Goal: Task Accomplishment & Management: Complete application form

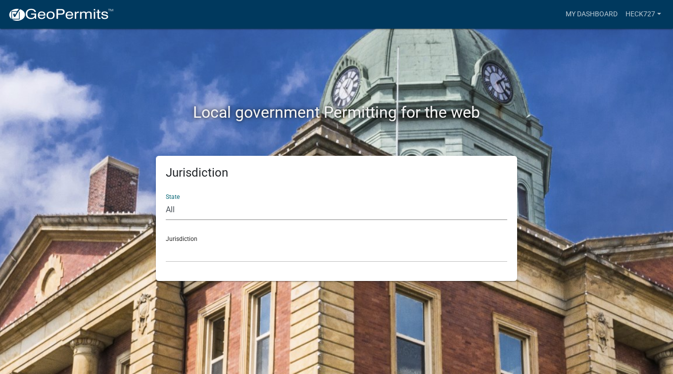
click at [344, 213] on select "All [US_STATE] [US_STATE] [US_STATE] [US_STATE] [US_STATE] [US_STATE] [US_STATE…" at bounding box center [336, 210] width 341 height 20
select select "[US_STATE]"
click at [166, 200] on select "All [US_STATE] [US_STATE] [US_STATE] [US_STATE] [US_STATE] [US_STATE] [US_STATE…" at bounding box center [336, 210] width 341 height 20
click at [278, 251] on select "[GEOGRAPHIC_DATA], [US_STATE] [GEOGRAPHIC_DATA], [US_STATE] [GEOGRAPHIC_DATA], …" at bounding box center [336, 252] width 341 height 20
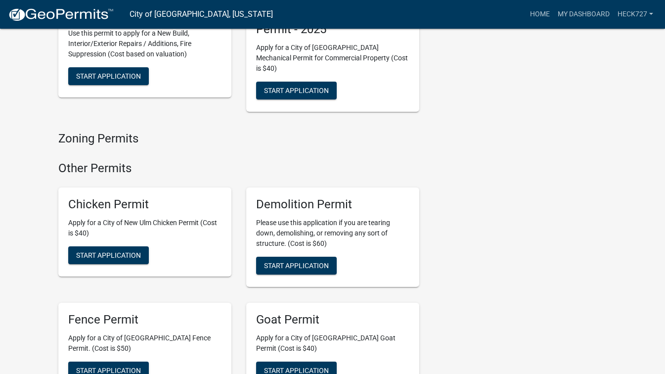
scroll to position [791, 0]
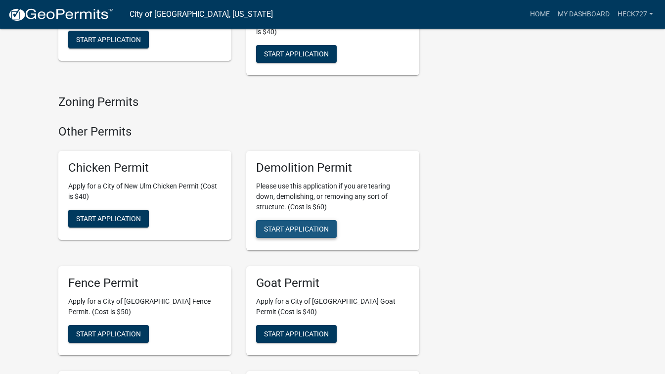
click at [297, 225] on span "Start Application" at bounding box center [296, 229] width 65 height 8
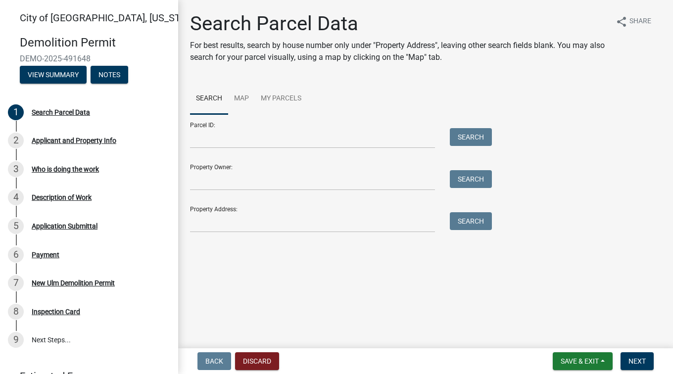
click at [326, 207] on div "Property Address: Search" at bounding box center [338, 215] width 297 height 34
click at [323, 215] on input "Property Address:" at bounding box center [312, 222] width 245 height 20
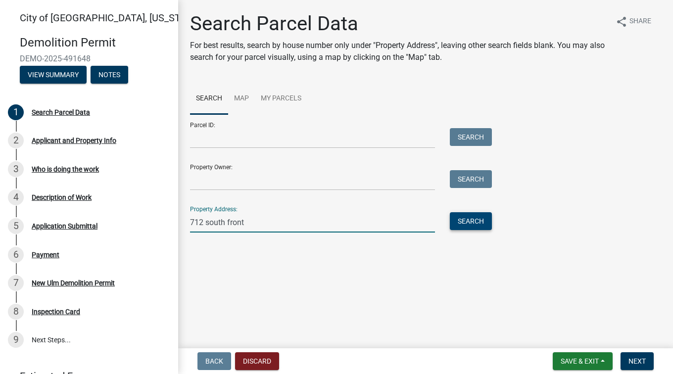
type input "712 south front"
click at [480, 220] on button "Search" at bounding box center [471, 221] width 42 height 18
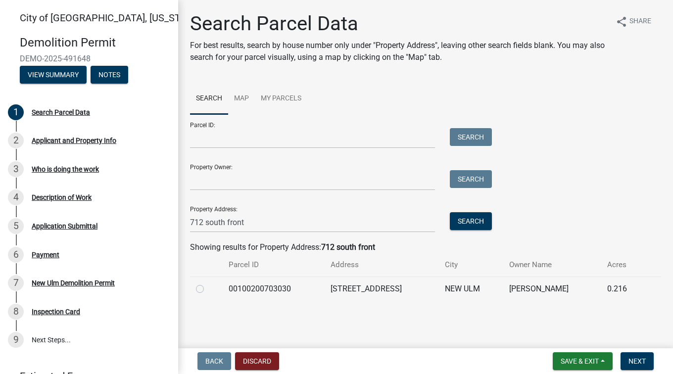
click at [208, 283] on label at bounding box center [208, 283] width 0 height 0
click at [208, 286] on input "radio" at bounding box center [211, 286] width 6 height 6
radio input "true"
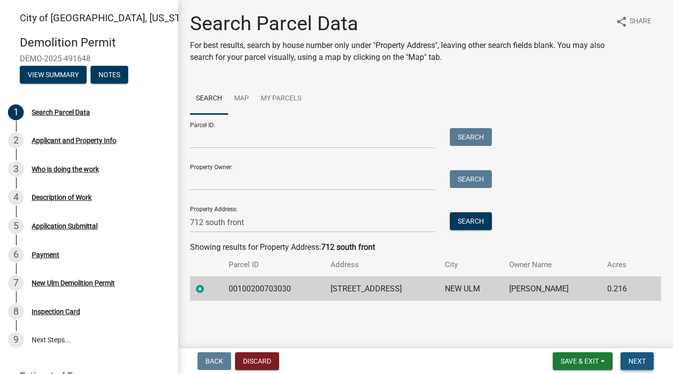
click at [635, 360] on span "Next" at bounding box center [636, 361] width 17 height 8
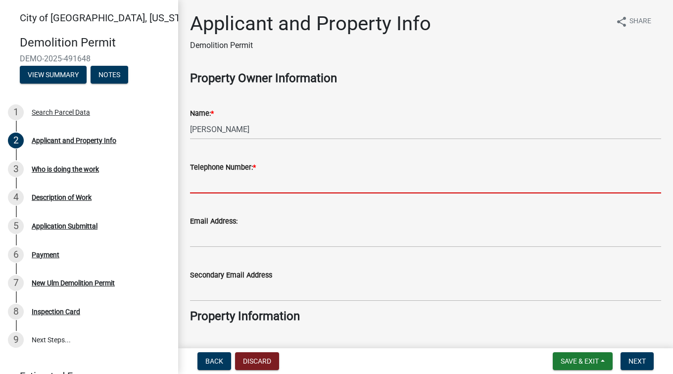
click at [256, 185] on input "Telephone Number: *" at bounding box center [425, 183] width 471 height 20
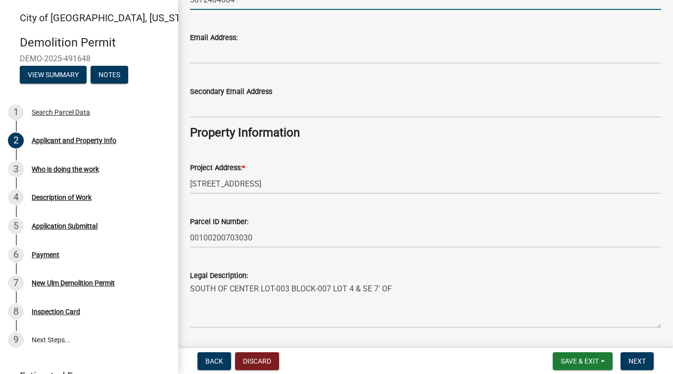
scroll to position [213, 0]
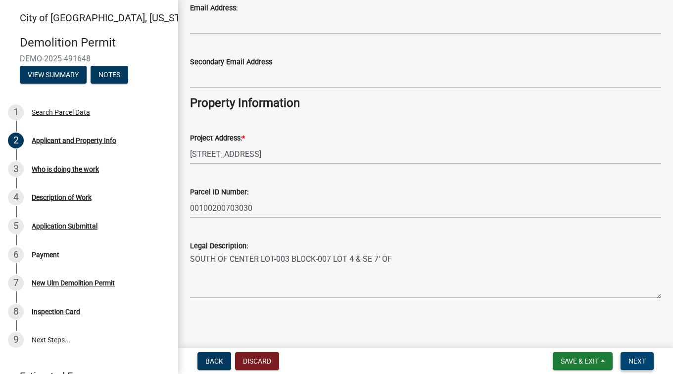
type input "5072404604"
click at [638, 360] on span "Next" at bounding box center [636, 361] width 17 height 8
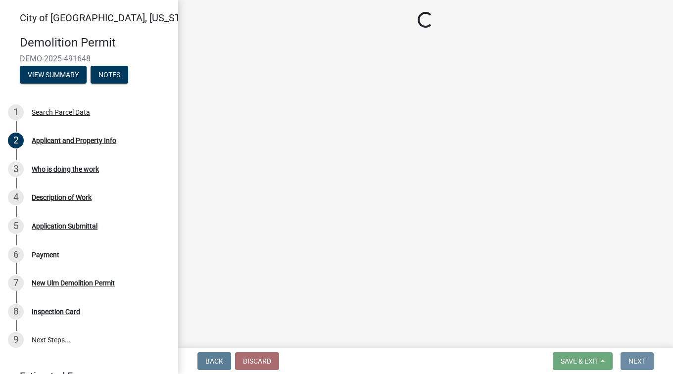
scroll to position [0, 0]
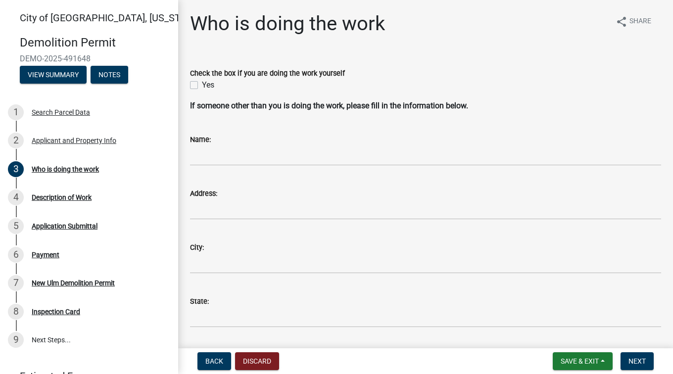
click at [202, 85] on label "Yes" at bounding box center [208, 85] width 12 height 12
click at [202, 85] on input "Yes" at bounding box center [205, 82] width 6 height 6
checkbox input "true"
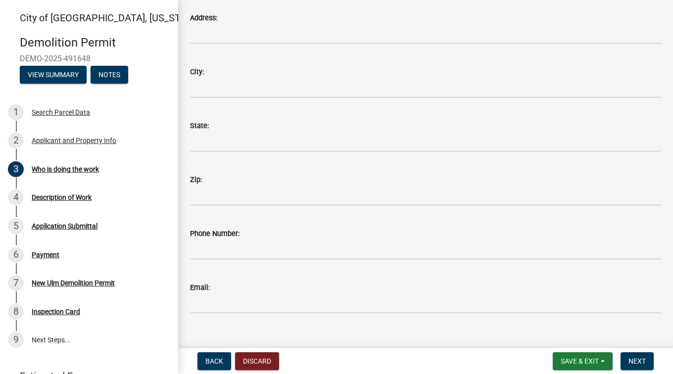
scroll to position [191, 0]
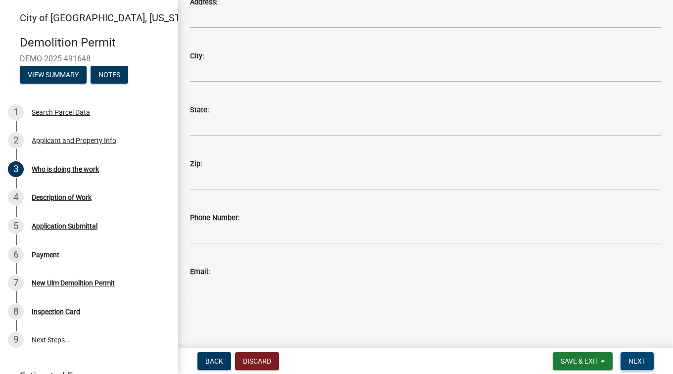
click at [650, 353] on button "Next" at bounding box center [636, 361] width 33 height 18
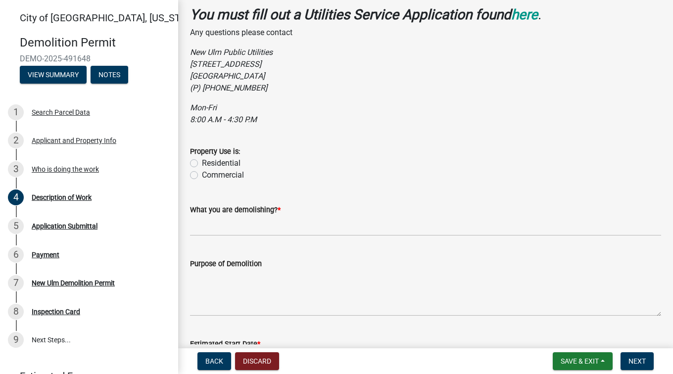
scroll to position [198, 0]
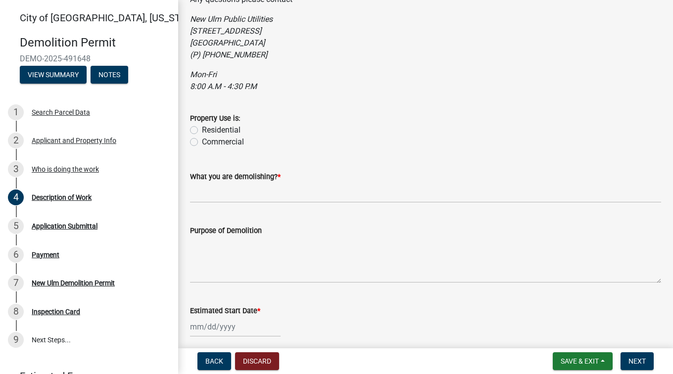
click at [202, 128] on label "Residential" at bounding box center [221, 130] width 39 height 12
click at [202, 128] on input "Residential" at bounding box center [205, 127] width 6 height 6
radio input "true"
click at [243, 195] on input "What you are demolishing? *" at bounding box center [425, 192] width 471 height 20
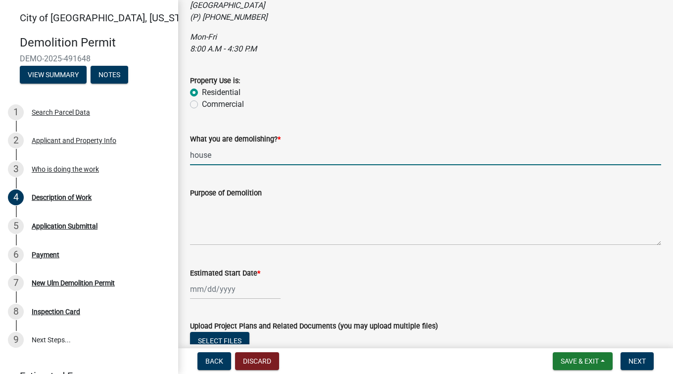
scroll to position [247, 0]
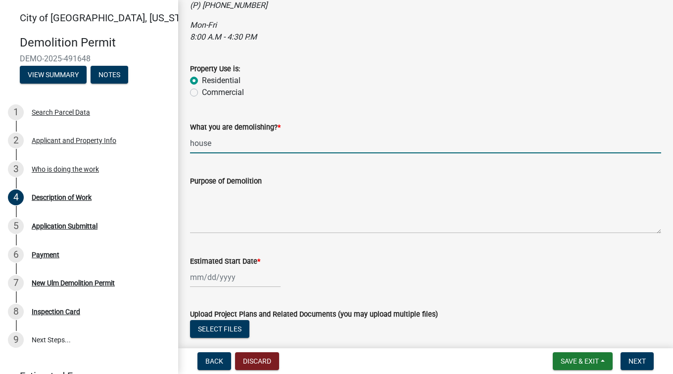
type input "house"
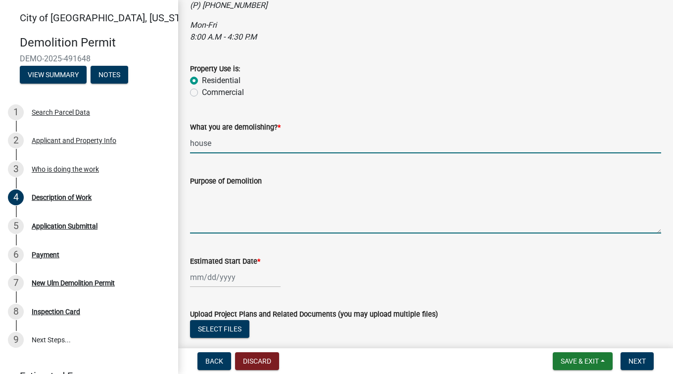
click at [277, 223] on textarea "Purpose of Demolition" at bounding box center [425, 210] width 471 height 46
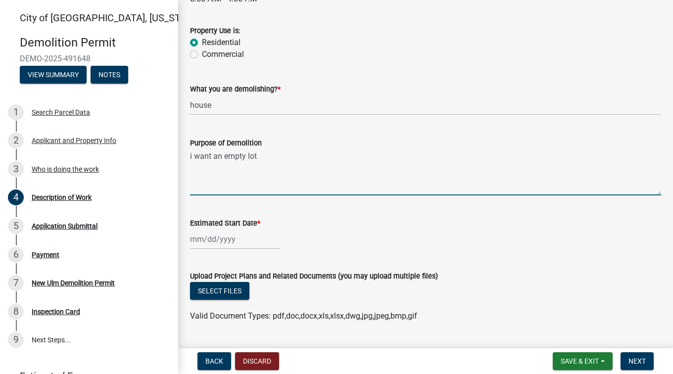
scroll to position [297, 0]
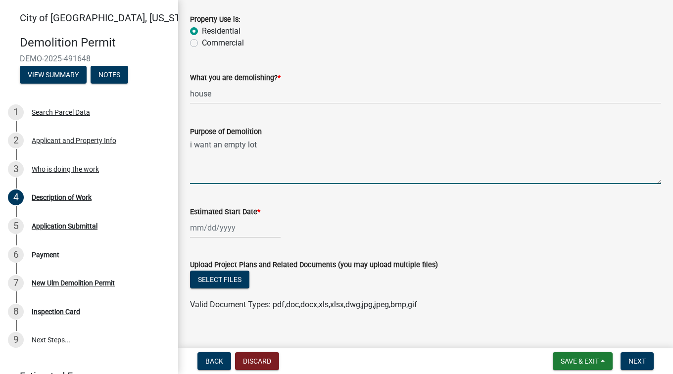
type textarea "i want an empty lot"
click at [204, 227] on div at bounding box center [235, 228] width 91 height 20
select select "10"
select select "2025"
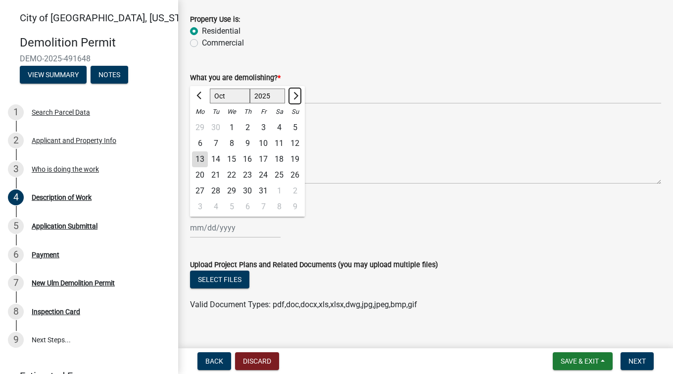
click at [296, 93] on button "Next month" at bounding box center [295, 96] width 12 height 16
select select "11"
click at [277, 139] on div "8" at bounding box center [279, 144] width 16 height 16
type input "[DATE]"
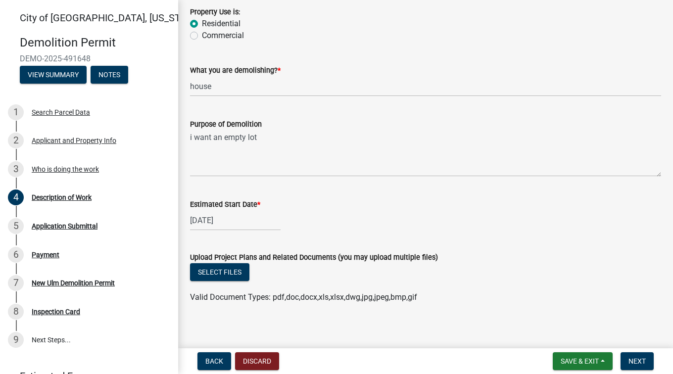
scroll to position [311, 0]
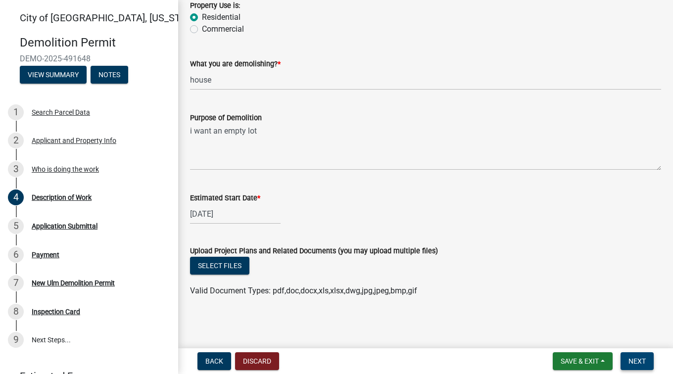
click at [629, 359] on span "Next" at bounding box center [636, 361] width 17 height 8
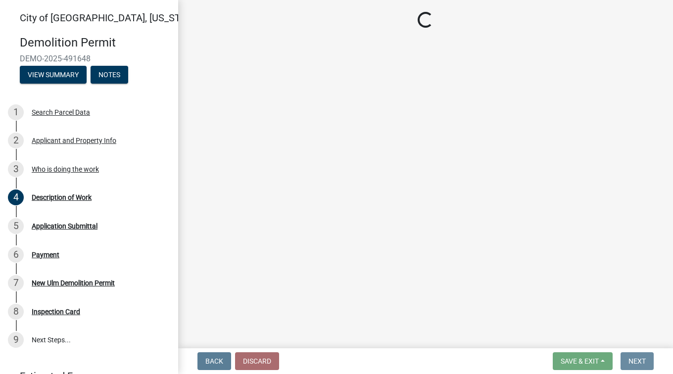
scroll to position [0, 0]
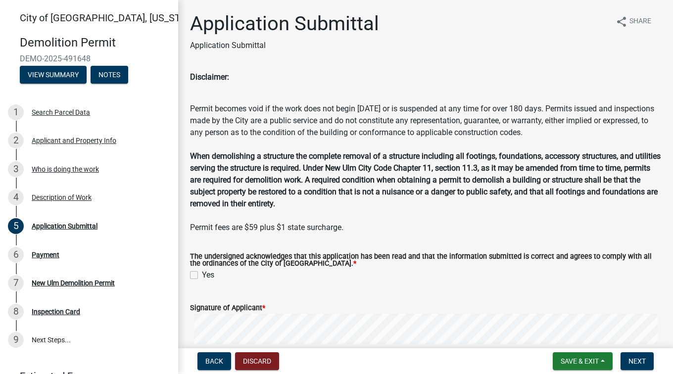
click at [202, 274] on label "Yes" at bounding box center [208, 275] width 12 height 12
click at [202, 274] on input "Yes" at bounding box center [205, 272] width 6 height 6
checkbox input "true"
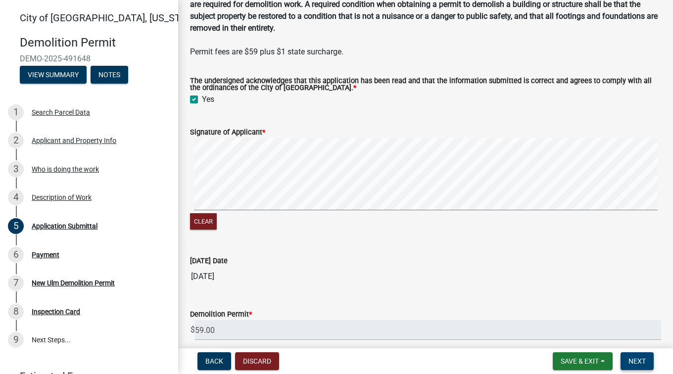
scroll to position [177, 0]
click at [203, 222] on button "Clear" at bounding box center [203, 220] width 27 height 16
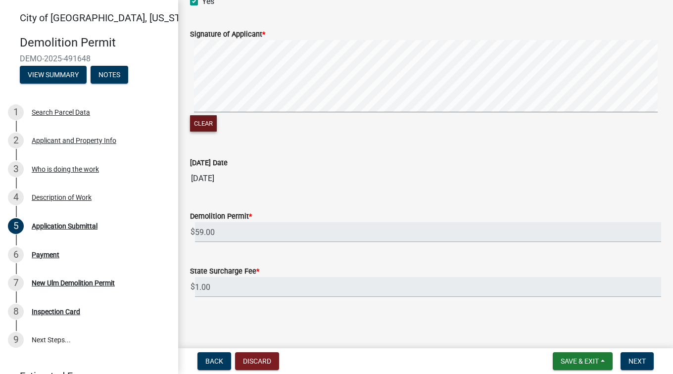
scroll to position [274, 0]
click at [647, 361] on button "Next" at bounding box center [636, 361] width 33 height 18
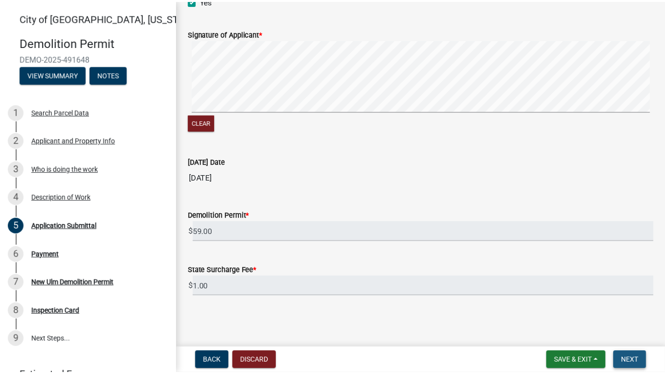
scroll to position [0, 0]
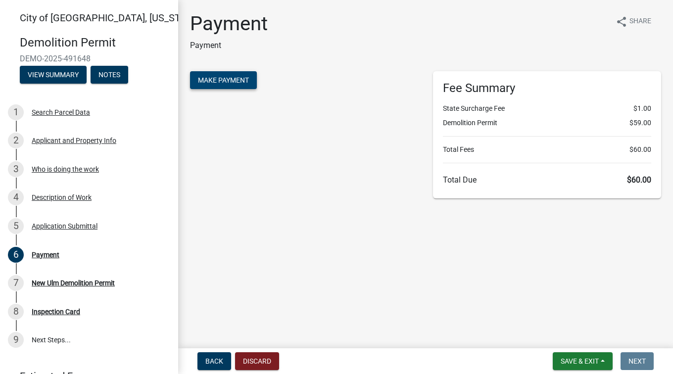
click at [233, 80] on span "Make Payment" at bounding box center [223, 80] width 51 height 8
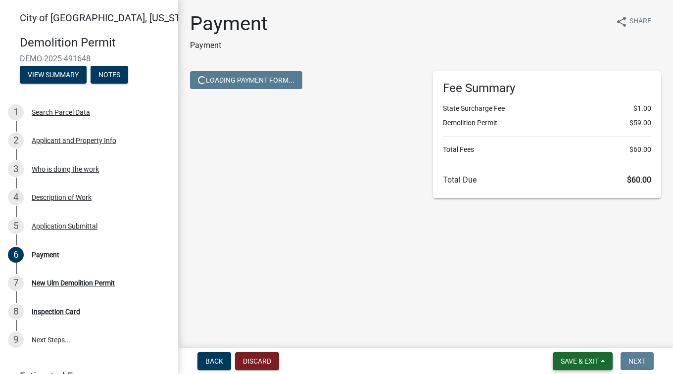
click at [572, 362] on span "Save & Exit" at bounding box center [579, 361] width 38 height 8
click at [575, 339] on button "Save & Exit" at bounding box center [572, 335] width 79 height 24
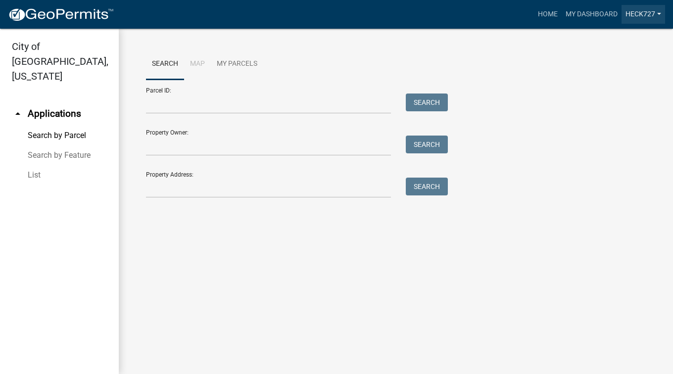
click at [651, 14] on link "heck727" at bounding box center [643, 14] width 44 height 19
click at [609, 74] on link "Logout" at bounding box center [625, 73] width 79 height 24
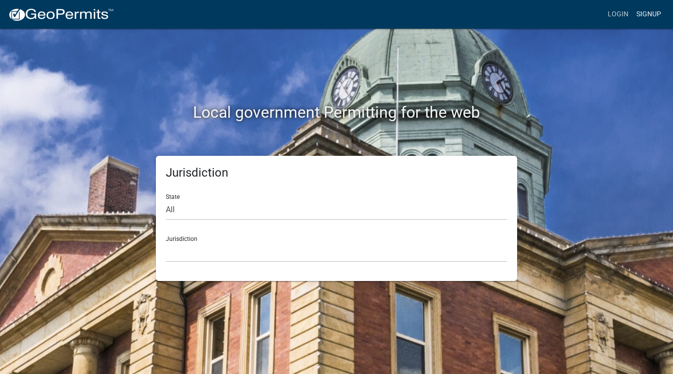
click at [645, 18] on link "Signup" at bounding box center [648, 14] width 33 height 19
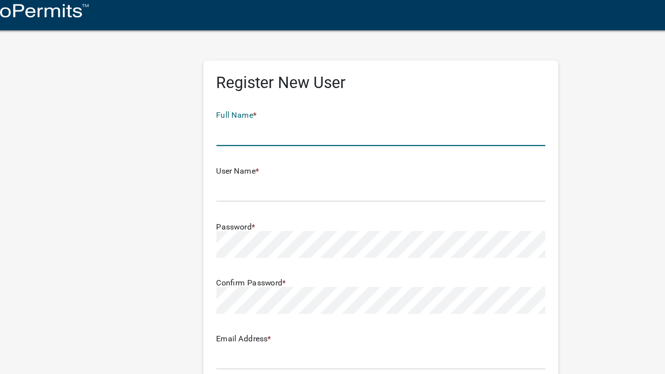
click at [231, 110] on input "text" at bounding box center [332, 105] width 247 height 20
type input "[PERSON_NAME]"
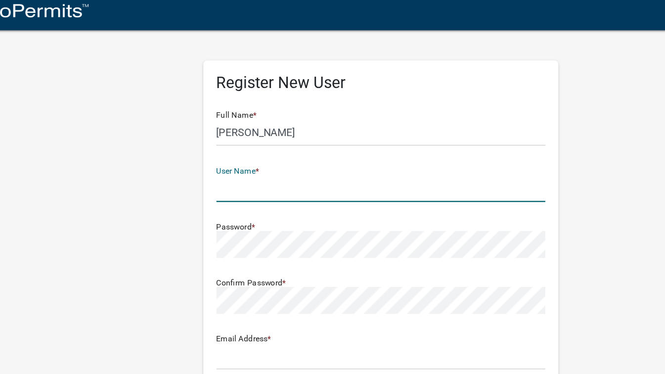
click at [244, 150] on input "text" at bounding box center [332, 147] width 247 height 20
type input "jazzidog1"
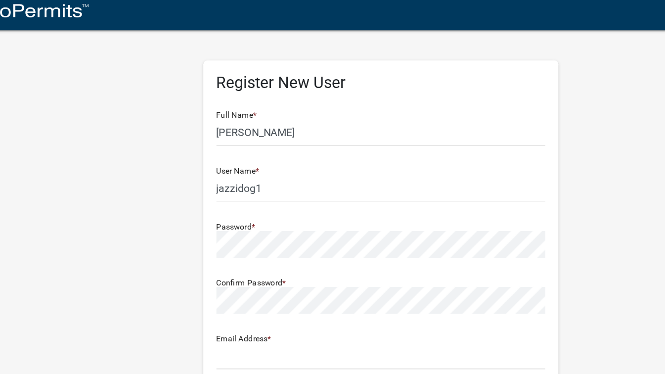
drag, startPoint x: 269, startPoint y: 253, endPoint x: 266, endPoint y: 267, distance: 14.1
click at [271, 255] on div "Email Address *" at bounding box center [332, 267] width 247 height 34
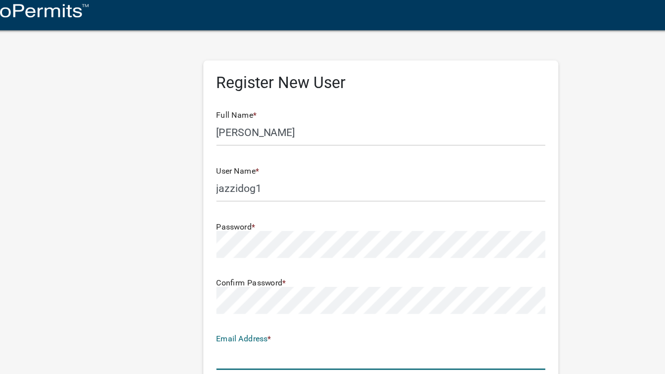
click at [227, 278] on input "text" at bounding box center [332, 274] width 247 height 20
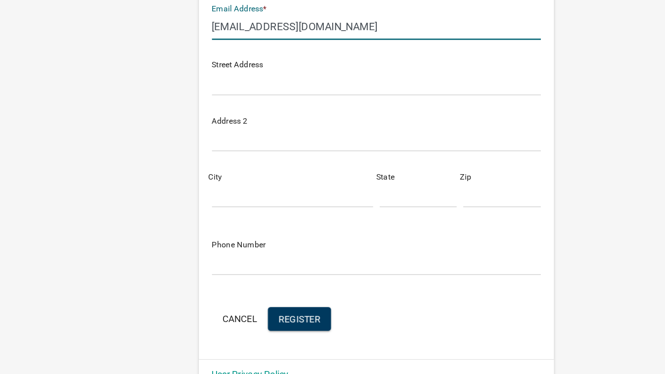
scroll to position [164, 0]
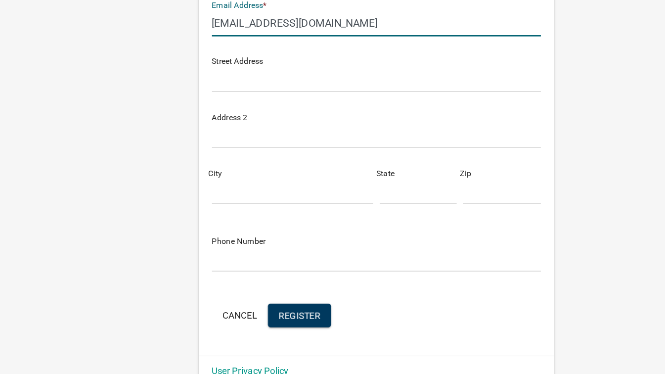
type input "[EMAIL_ADDRESS][DOMAIN_NAME]"
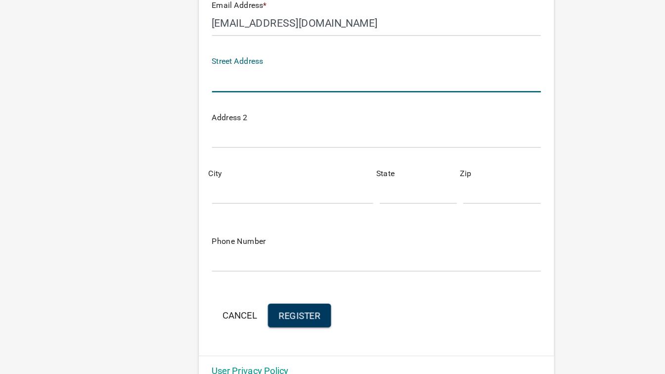
click at [243, 146] on input "text" at bounding box center [332, 152] width 247 height 20
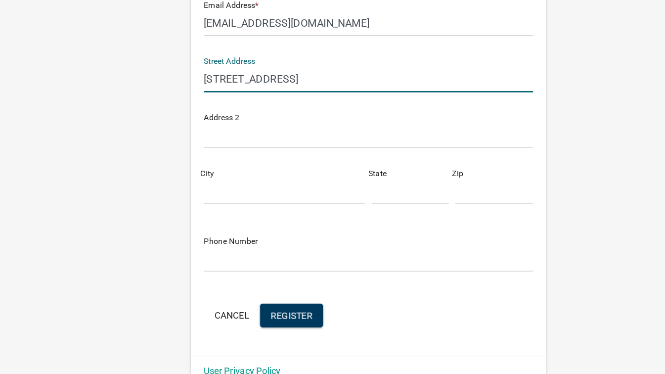
type input "[STREET_ADDRESS]"
click at [228, 233] on input "City" at bounding box center [269, 236] width 121 height 20
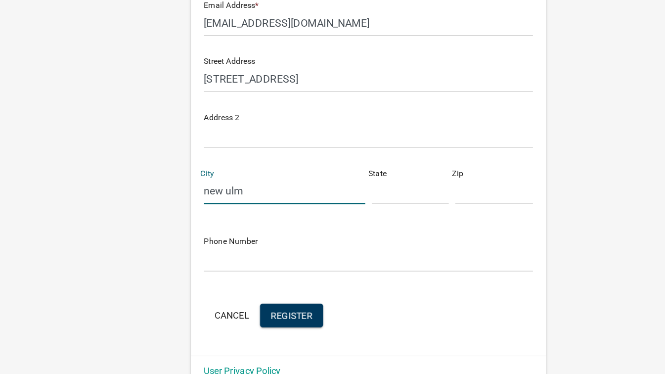
type input "new ulm"
click at [354, 240] on input "text" at bounding box center [364, 236] width 58 height 20
type input "mn"
click at [418, 232] on input "text" at bounding box center [427, 236] width 58 height 20
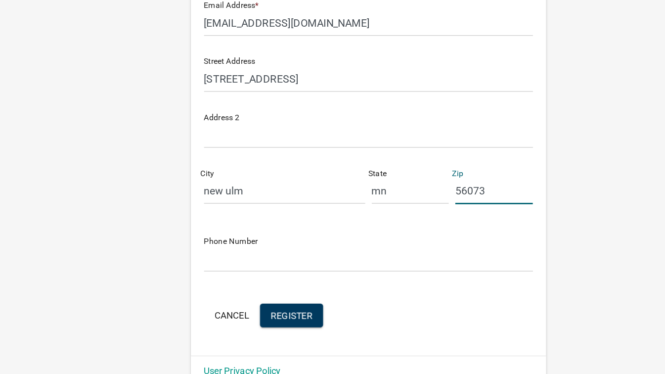
type input "56073"
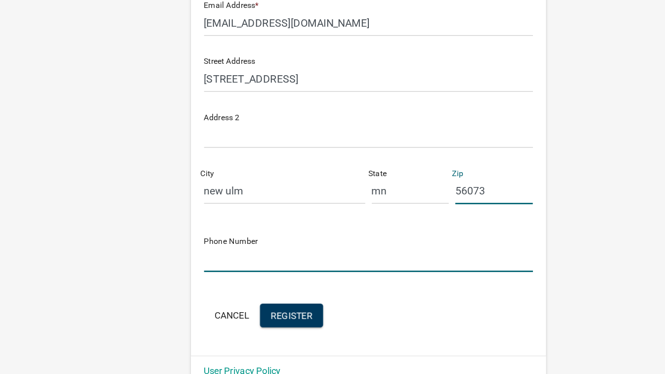
click at [259, 283] on input "text" at bounding box center [332, 287] width 247 height 20
type input "5074411066"
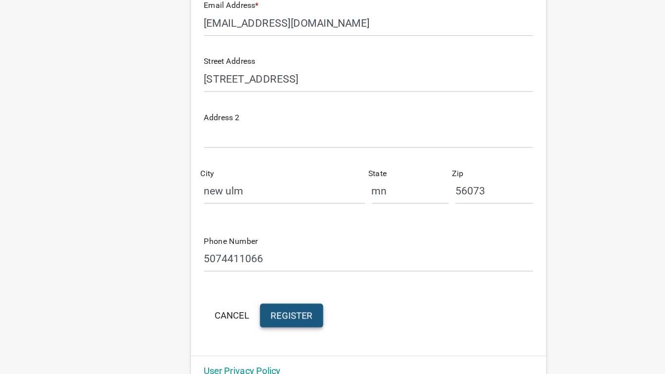
drag, startPoint x: 292, startPoint y: 327, endPoint x: 297, endPoint y: 324, distance: 5.8
click at [295, 324] on button "Register" at bounding box center [274, 330] width 47 height 18
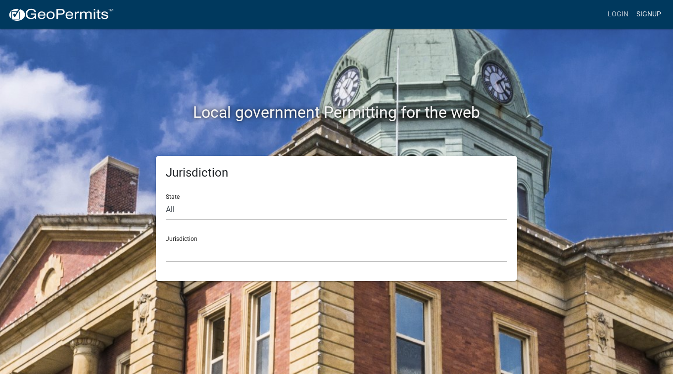
click at [647, 17] on link "Signup" at bounding box center [648, 14] width 33 height 19
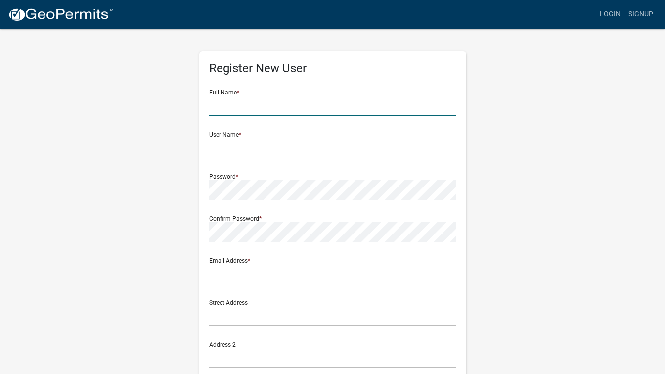
click at [268, 106] on input "text" at bounding box center [332, 105] width 247 height 20
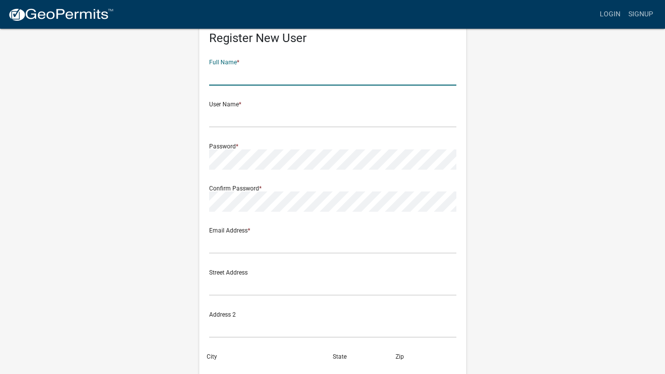
scroll to position [49, 0]
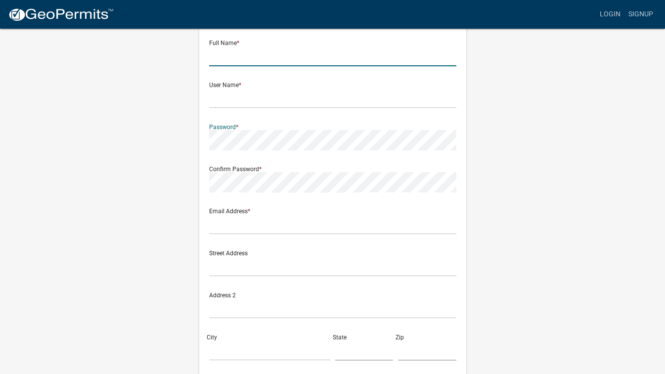
click at [291, 54] on input "text" at bounding box center [332, 56] width 247 height 20
type input "[PERSON_NAME]"
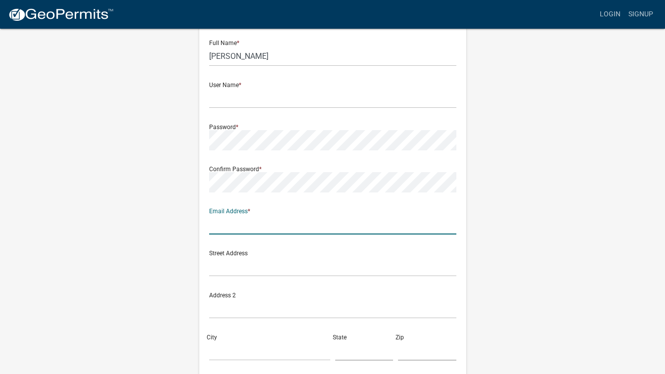
click at [231, 226] on input "text" at bounding box center [332, 224] width 247 height 20
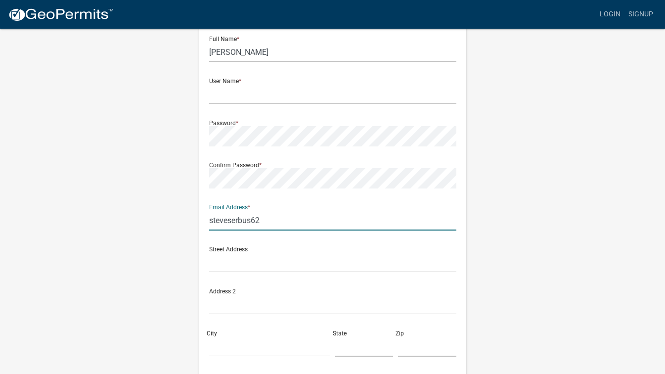
scroll to position [55, 0]
type input "[DOMAIN_NAME]"
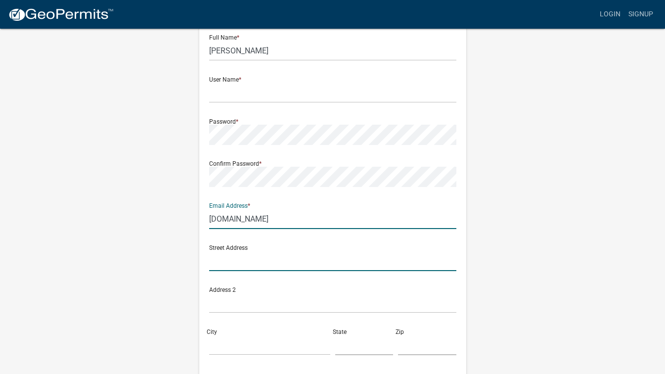
click at [262, 259] on input "text" at bounding box center [332, 261] width 247 height 20
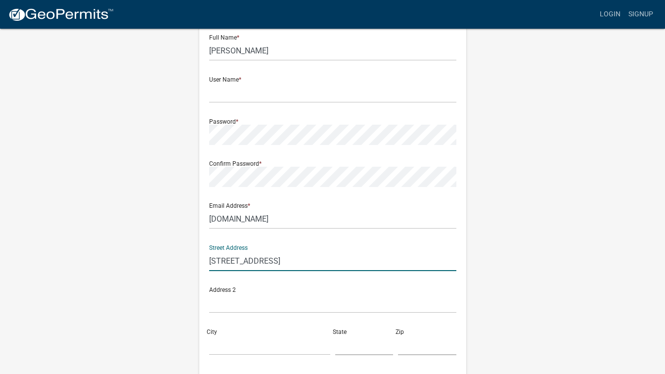
type input "[STREET_ADDRESS]"
click at [268, 337] on input "City" at bounding box center [269, 345] width 121 height 20
type input "NEW ULM"
click at [357, 337] on input "text" at bounding box center [364, 345] width 58 height 20
type input "MN."
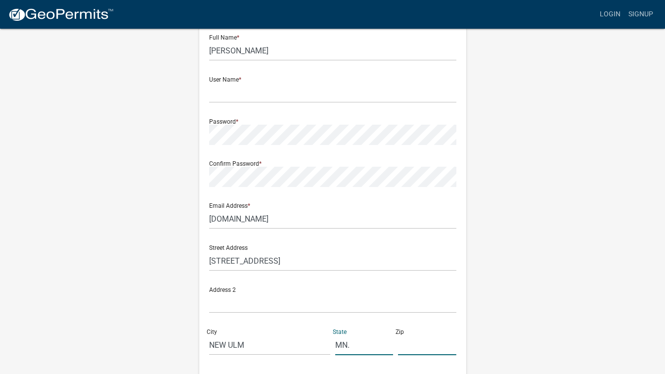
click at [409, 346] on input "text" at bounding box center [427, 345] width 58 height 20
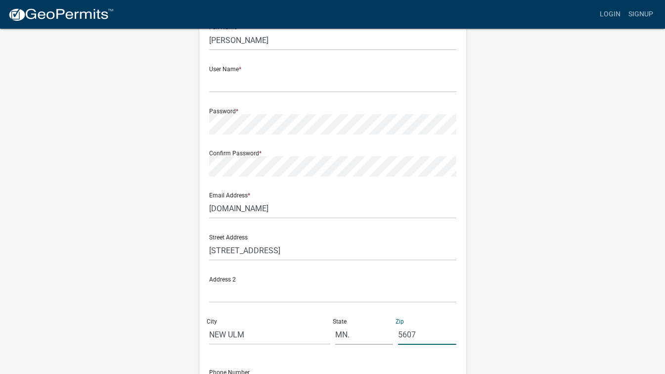
scroll to position [67, 0]
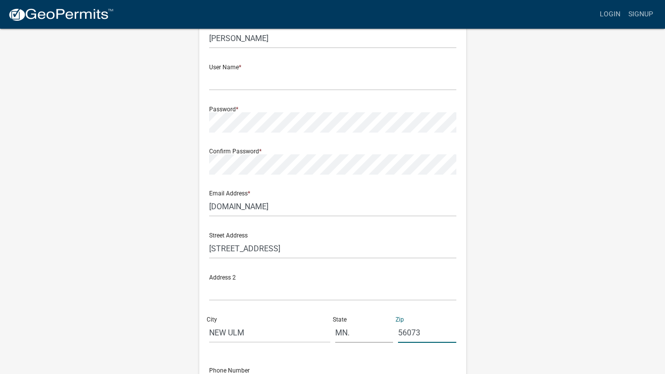
type input "56073"
drag, startPoint x: 424, startPoint y: 357, endPoint x: 500, endPoint y: 305, distance: 91.9
click at [454, 336] on form "Full Name * [PERSON_NAME] User Name * Password * Confirm Password * Email Addre…" at bounding box center [332, 225] width 247 height 423
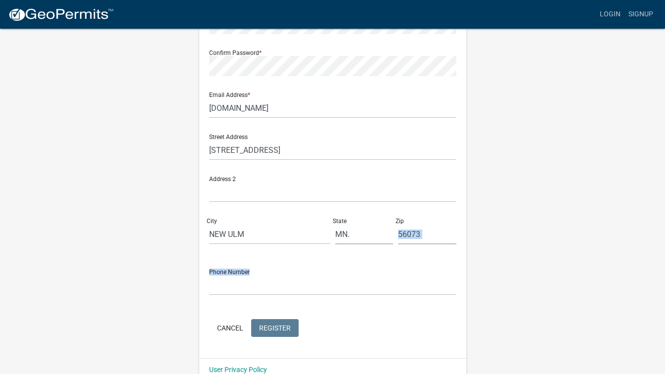
scroll to position [183, 0]
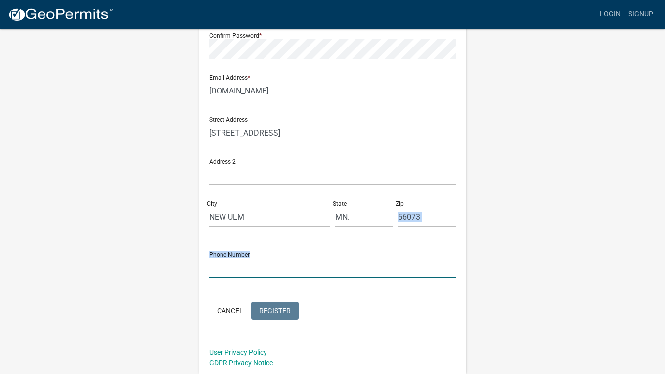
click at [275, 265] on input "text" at bounding box center [332, 268] width 247 height 20
type input "5074411066"
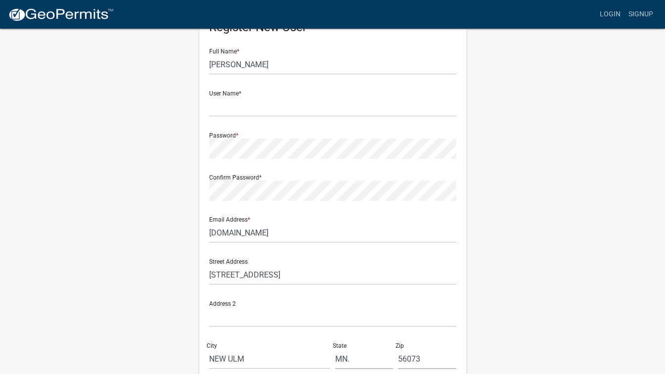
scroll to position [0, 0]
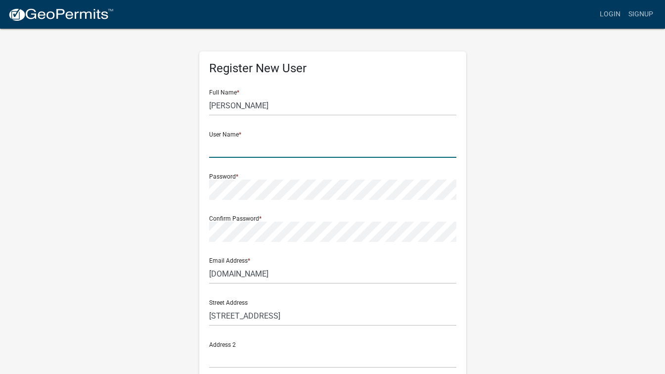
click at [266, 151] on input "text" at bounding box center [332, 147] width 247 height 20
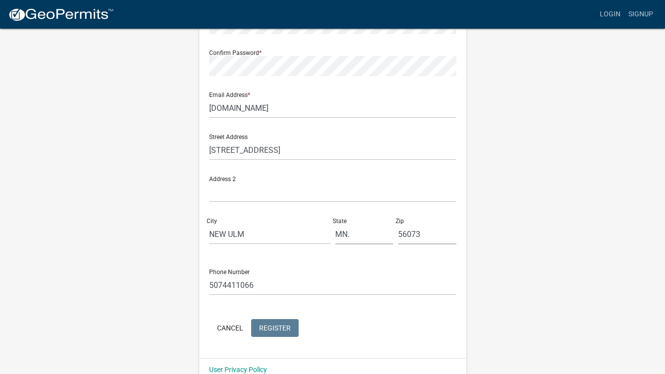
scroll to position [183, 0]
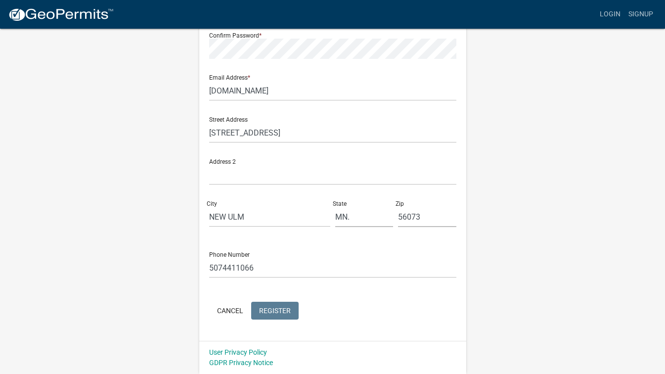
type input "JAZZI2"
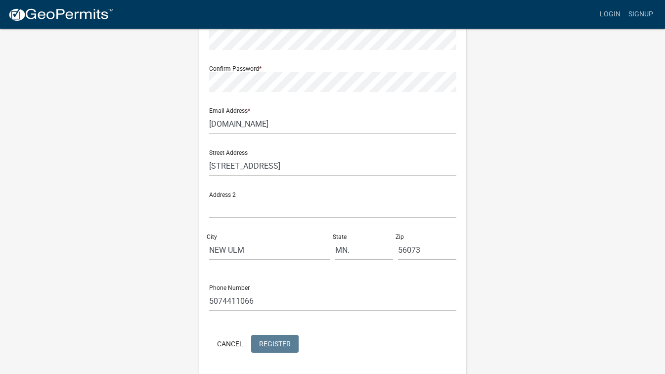
scroll to position [153, 0]
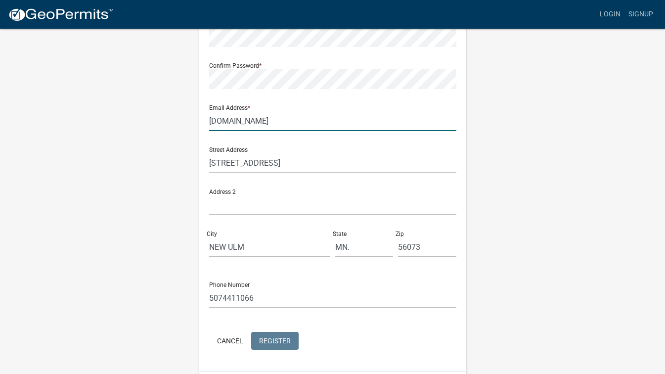
click at [319, 125] on input "[DOMAIN_NAME]" at bounding box center [332, 121] width 247 height 20
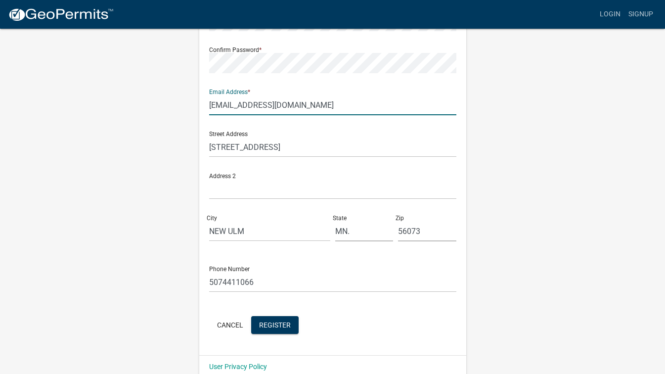
scroll to position [183, 0]
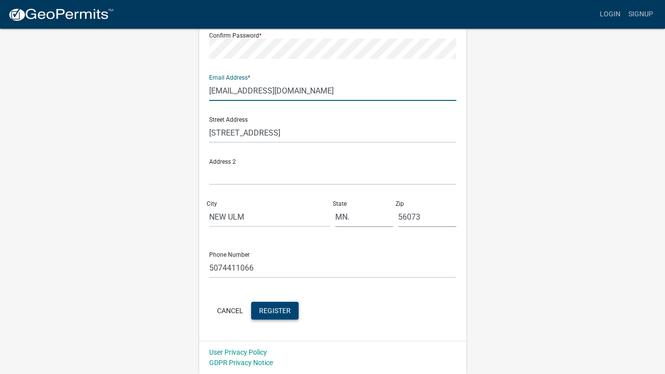
type input "[EMAIL_ADDRESS][DOMAIN_NAME]"
click at [267, 311] on span "Register" at bounding box center [275, 310] width 32 height 8
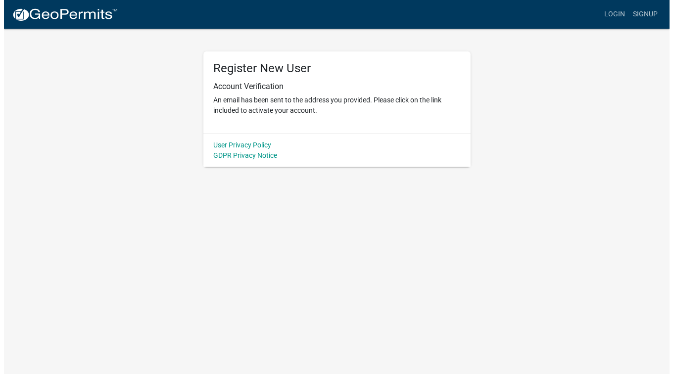
scroll to position [0, 0]
click at [619, 18] on link "Login" at bounding box center [617, 14] width 29 height 19
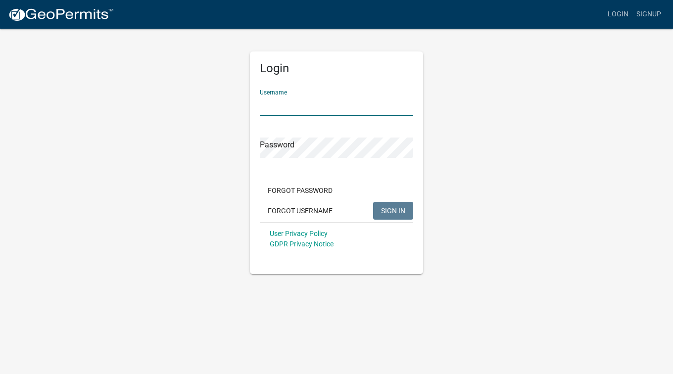
click at [286, 102] on input "Username" at bounding box center [336, 105] width 153 height 20
click at [398, 205] on button "SIGN IN" at bounding box center [393, 211] width 40 height 18
click at [276, 105] on input "jazzi2" at bounding box center [336, 105] width 153 height 20
click at [387, 212] on span "SIGN IN" at bounding box center [393, 210] width 24 height 8
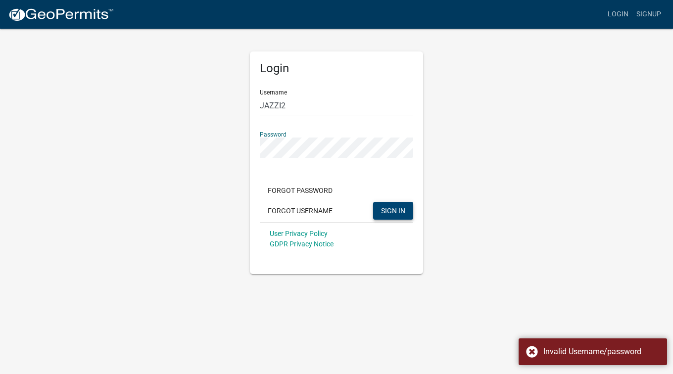
click at [251, 136] on div "Login Username JAZZI2 Password Forgot Password Forgot Username SIGN IN User Pri…" at bounding box center [336, 162] width 173 height 223
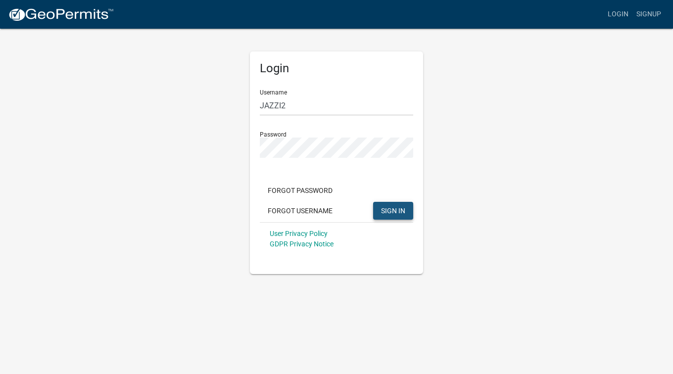
click at [389, 208] on span "SIGN IN" at bounding box center [393, 210] width 24 height 8
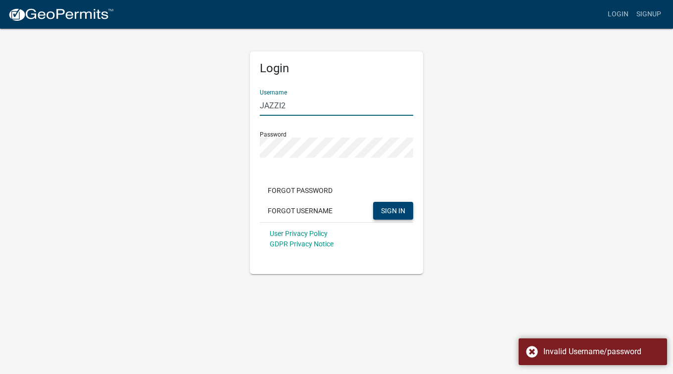
click at [282, 107] on input "JAZZI2" at bounding box center [336, 105] width 153 height 20
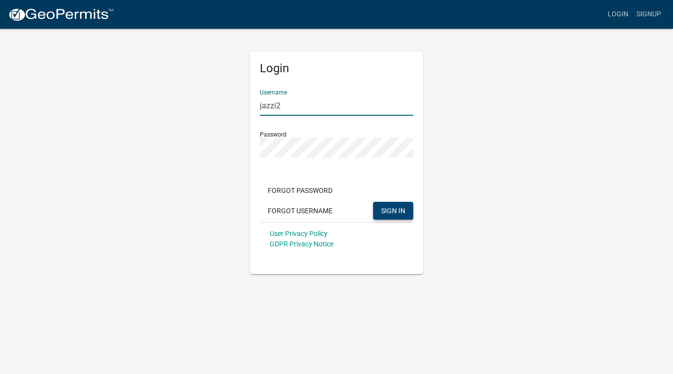
click at [395, 208] on span "SIGN IN" at bounding box center [393, 210] width 24 height 8
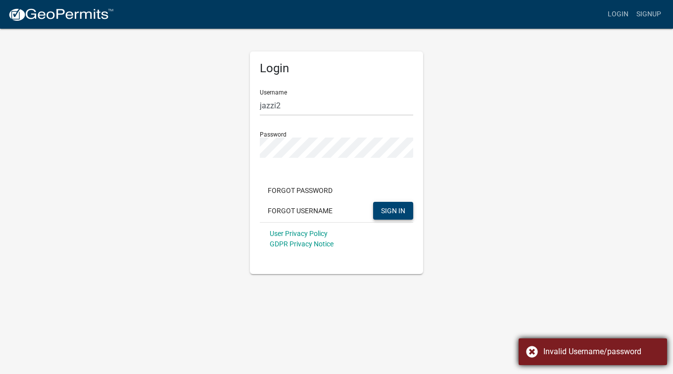
click at [590, 350] on div "Invalid Username/password" at bounding box center [601, 352] width 116 height 12
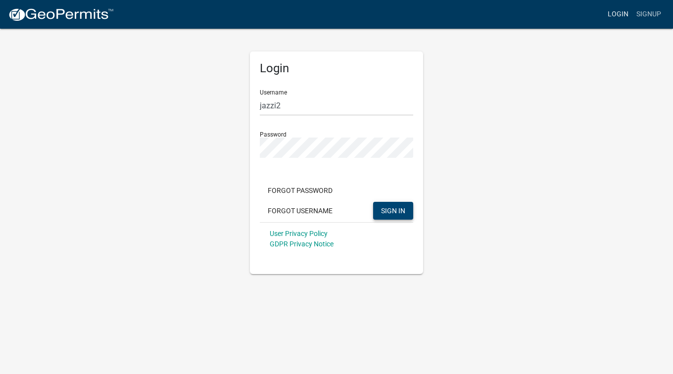
click at [620, 15] on link "Login" at bounding box center [617, 14] width 29 height 19
click at [305, 104] on input "jazzi2" at bounding box center [336, 105] width 153 height 20
drag, startPoint x: 264, startPoint y: 103, endPoint x: 298, endPoint y: 107, distance: 34.4
click at [264, 103] on input "jazzi2" at bounding box center [336, 105] width 153 height 20
click at [382, 211] on span "SIGN IN" at bounding box center [393, 210] width 24 height 8
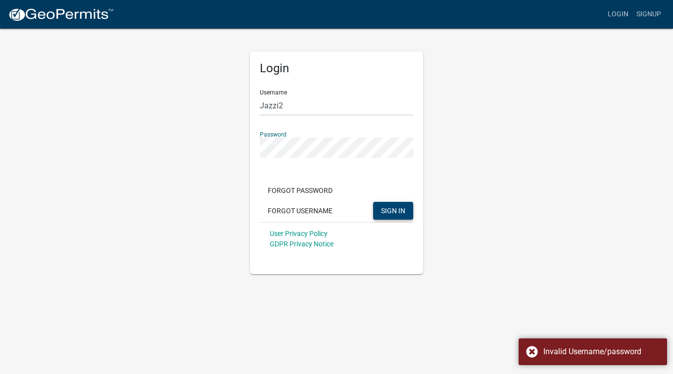
click at [165, 146] on div "Login Username Jazzi2 Password Forgot Password Forgot Username SIGN IN User Pri…" at bounding box center [336, 151] width 564 height 246
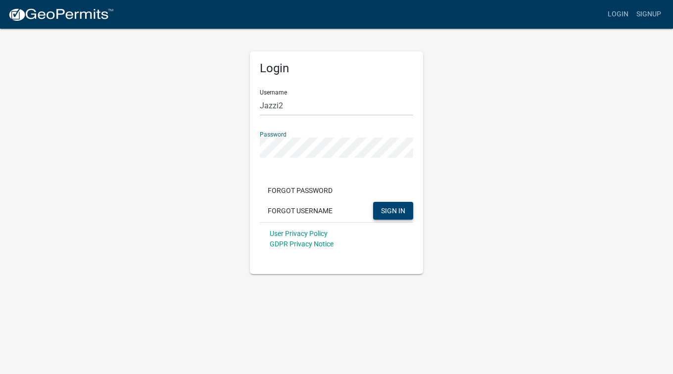
click at [373, 202] on button "SIGN IN" at bounding box center [393, 211] width 40 height 18
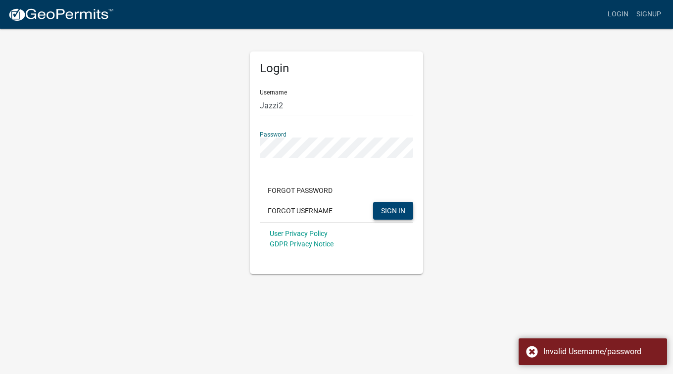
click at [245, 143] on div "Login Username Jazzi2 Password Forgot Password Forgot Username SIGN IN User Pri…" at bounding box center [336, 151] width 188 height 246
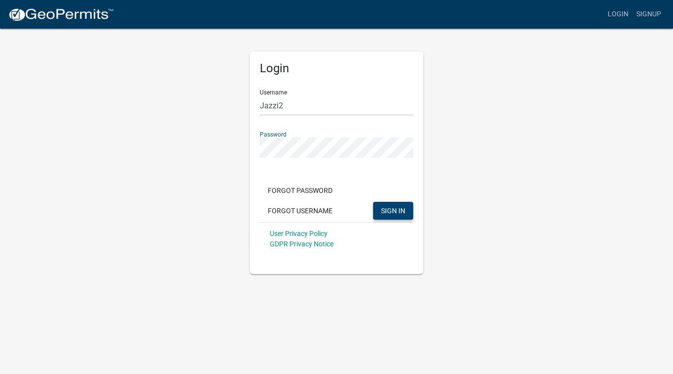
click at [373, 202] on button "SIGN IN" at bounding box center [393, 211] width 40 height 18
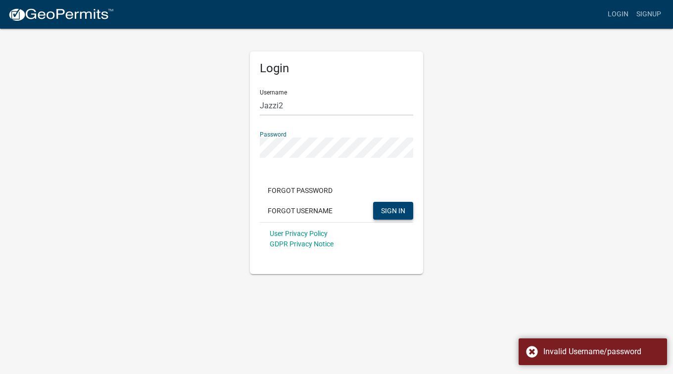
click at [225, 134] on div "Login Username Jazzi2 Password Forgot Password Forgot Username SIGN IN User Pri…" at bounding box center [336, 151] width 564 height 246
click at [373, 202] on button "SIGN IN" at bounding box center [393, 211] width 40 height 18
click at [238, 146] on div "Login Username Jazzi2 Password Forgot Password Forgot Username SIGN IN User Pri…" at bounding box center [336, 151] width 564 height 246
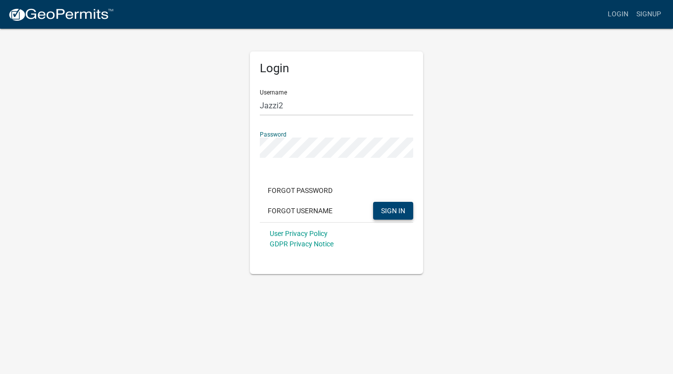
click at [381, 208] on span "SIGN IN" at bounding box center [393, 210] width 24 height 8
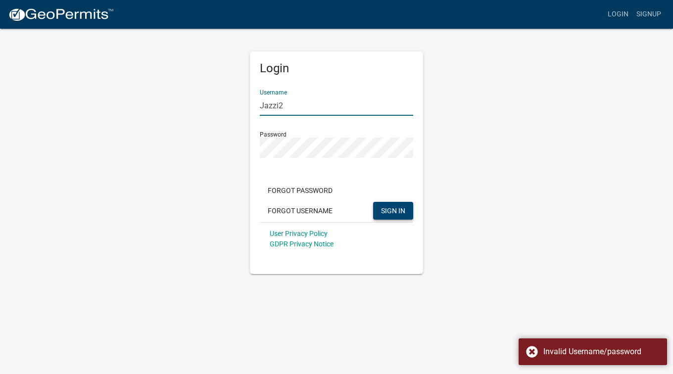
drag, startPoint x: 277, startPoint y: 106, endPoint x: 212, endPoint y: 93, distance: 66.6
click at [212, 93] on div "Login Username Jazzi2 Password Forgot Password Forgot Username SIGN IN User Pri…" at bounding box center [336, 151] width 564 height 246
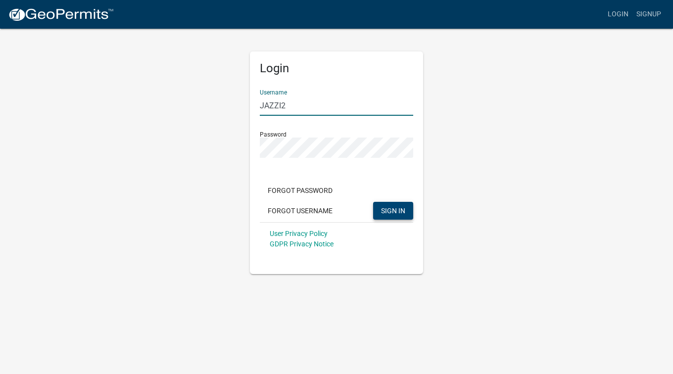
type input "JAZZI2"
click at [209, 135] on div "Login Username JAZZI2 Password Forgot Password Forgot Username SIGN IN User Pri…" at bounding box center [336, 151] width 564 height 246
click at [373, 202] on button "SIGN IN" at bounding box center [393, 211] width 40 height 18
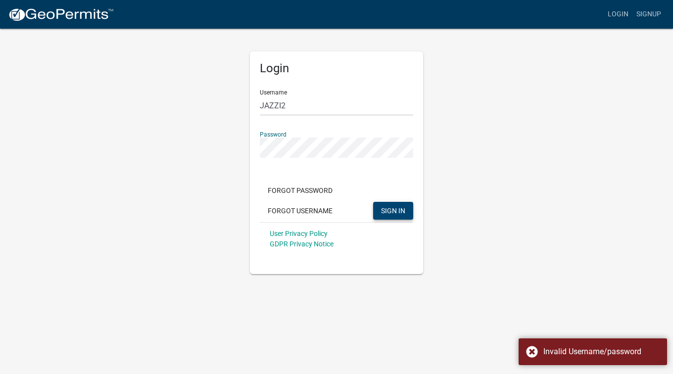
click at [231, 138] on div "Login Username JAZZI2 Password Forgot Password Forgot Username SIGN IN User Pri…" at bounding box center [336, 151] width 564 height 246
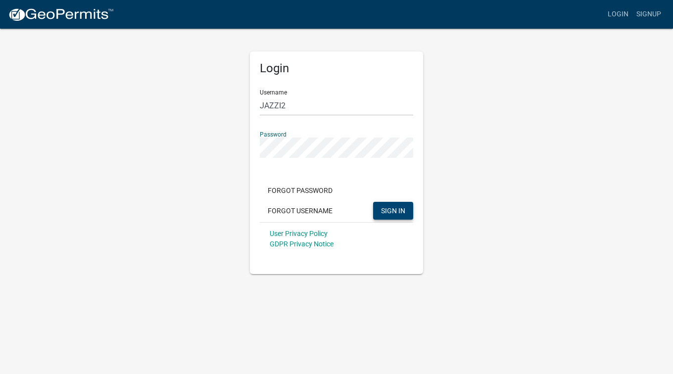
click at [373, 202] on button "SIGN IN" at bounding box center [393, 211] width 40 height 18
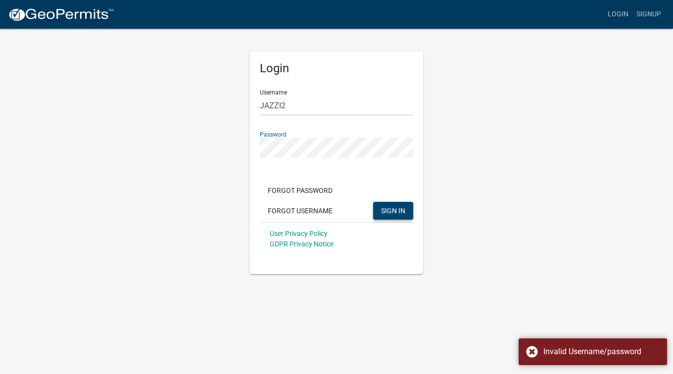
click at [250, 140] on div "Login Username JAZZI2 Password Forgot Password Forgot Username SIGN IN User Pri…" at bounding box center [336, 162] width 173 height 223
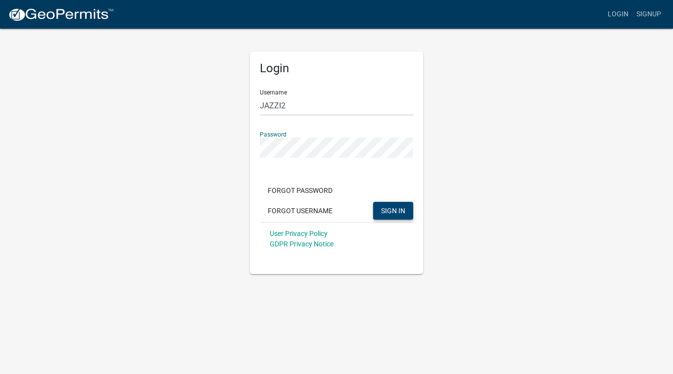
click at [373, 202] on button "SIGN IN" at bounding box center [393, 211] width 40 height 18
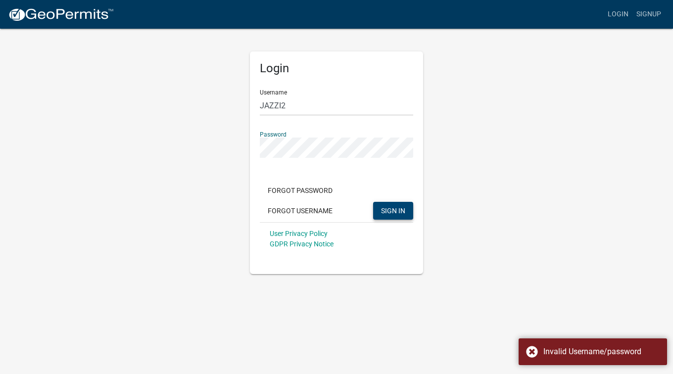
click at [238, 138] on div "Login Username JAZZI2 Password Forgot Password Forgot Username SIGN IN User Pri…" at bounding box center [336, 151] width 564 height 246
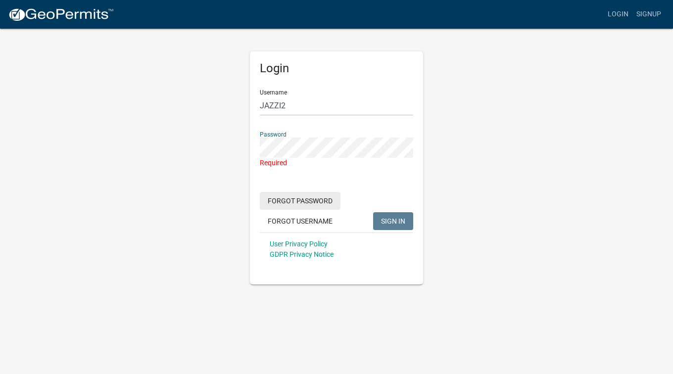
click at [295, 205] on button "Forgot Password" at bounding box center [300, 201] width 81 height 18
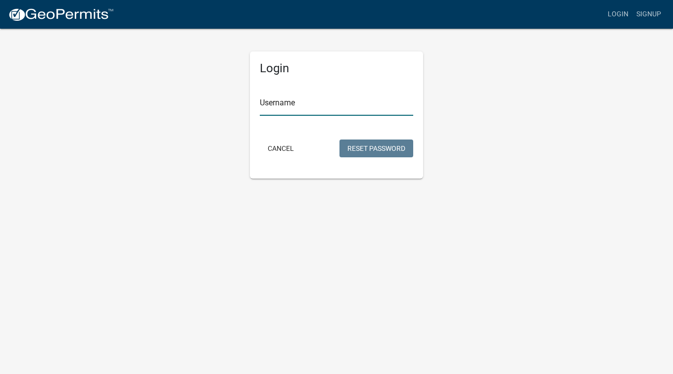
click at [306, 105] on input "Username" at bounding box center [336, 105] width 153 height 20
type input "JAZZI2"
click at [363, 146] on button "Reset Password" at bounding box center [376, 148] width 74 height 18
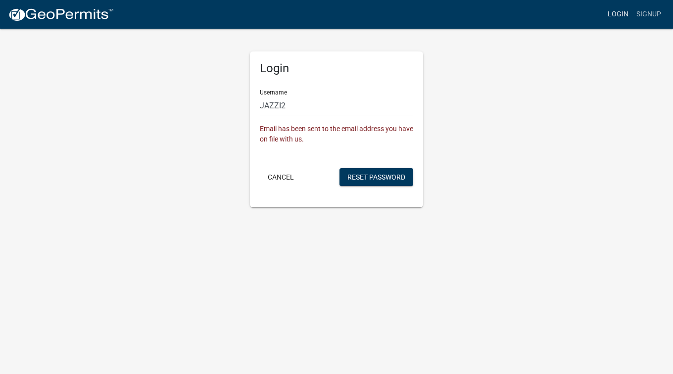
click at [606, 17] on link "Login" at bounding box center [617, 14] width 29 height 19
click at [623, 11] on link "Login" at bounding box center [617, 14] width 29 height 19
click at [619, 17] on link "Login" at bounding box center [617, 14] width 29 height 19
click at [276, 182] on button "Cancel" at bounding box center [281, 177] width 42 height 18
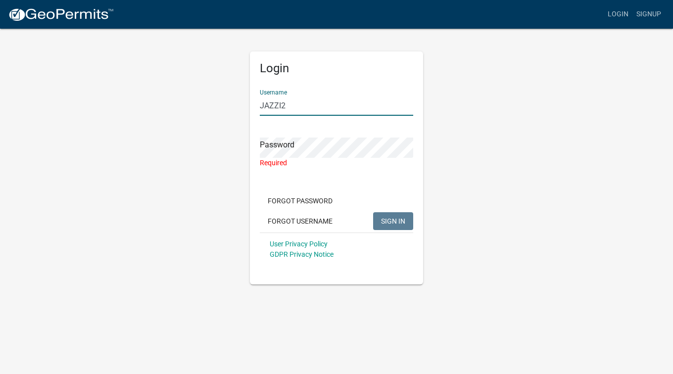
click at [292, 107] on input "JAZZI2" at bounding box center [336, 105] width 153 height 20
drag, startPoint x: 292, startPoint y: 107, endPoint x: 237, endPoint y: 98, distance: 55.7
click at [237, 98] on div "Login Username JAZZI2 Password Required Forgot Password Forgot Username SIGN IN…" at bounding box center [336, 156] width 564 height 257
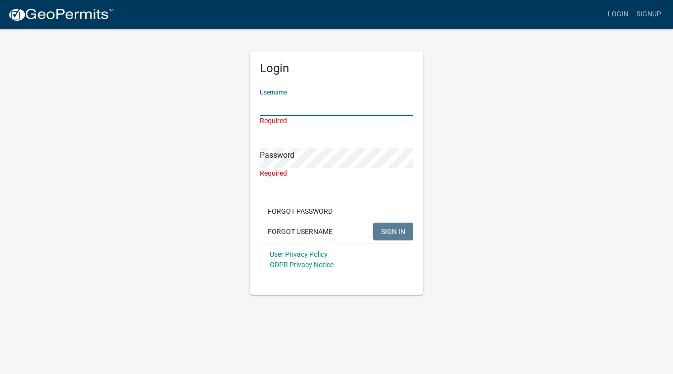
type input "j"
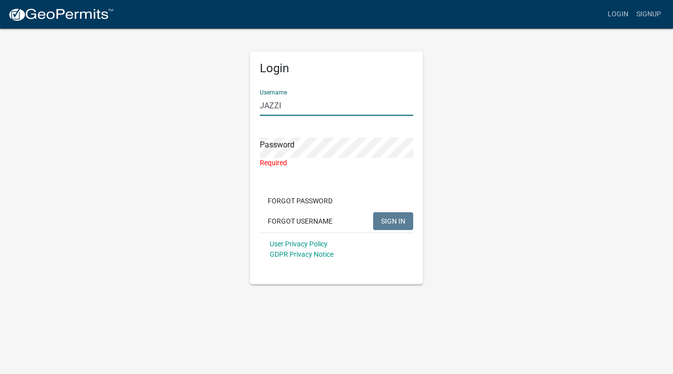
type input "JAZZI2"
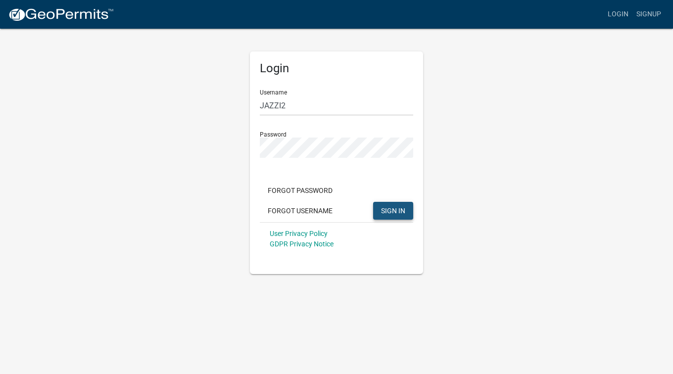
click at [396, 211] on span "SIGN IN" at bounding box center [393, 210] width 24 height 8
